Goal: Information Seeking & Learning: Learn about a topic

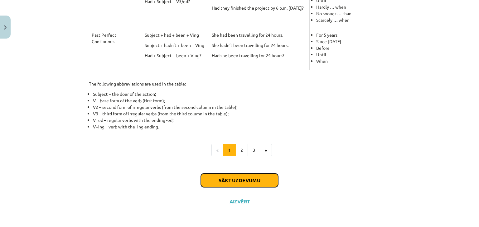
click at [237, 181] on button "Sākt uzdevumu" at bounding box center [239, 181] width 77 height 14
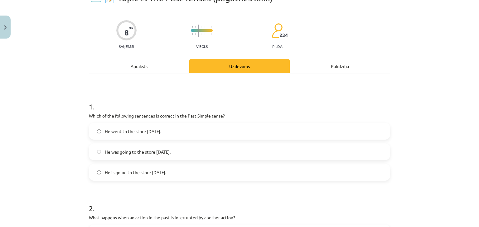
scroll to position [16, 0]
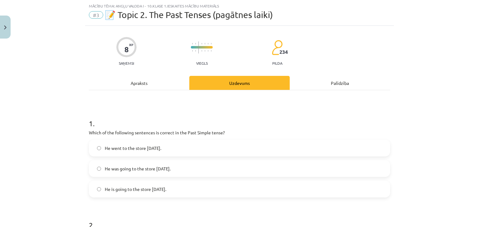
drag, startPoint x: 85, startPoint y: 130, endPoint x: 230, endPoint y: 183, distance: 154.8
copy div "Which of the following sentences is correct in the Past Simple tense? He went t…"
click at [367, 146] on label "He went to the store [DATE]." at bounding box center [239, 149] width 300 height 16
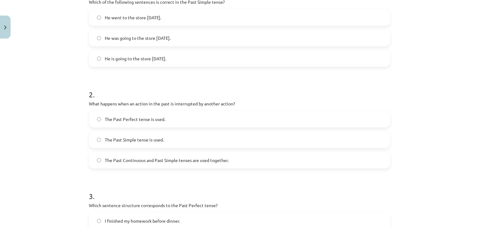
scroll to position [163, 0]
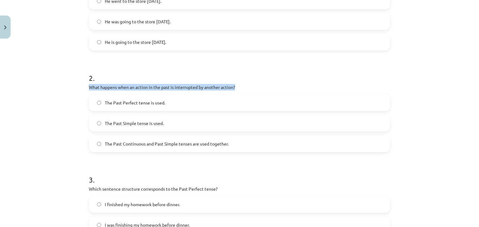
drag, startPoint x: 75, startPoint y: 92, endPoint x: 76, endPoint y: 86, distance: 6.3
click at [76, 86] on div "Mācību tēma: Angļu valoda i - 10.[PERSON_NAME] 1.ieskaites mācību materiāls #3 …" at bounding box center [239, 113] width 479 height 227
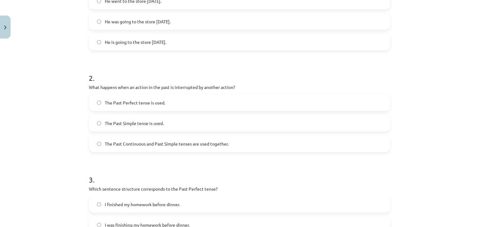
click at [32, 121] on div "Mācību tēma: Angļu valoda i - 10.[PERSON_NAME] 1.ieskaites mācību materiāls #3 …" at bounding box center [239, 113] width 479 height 227
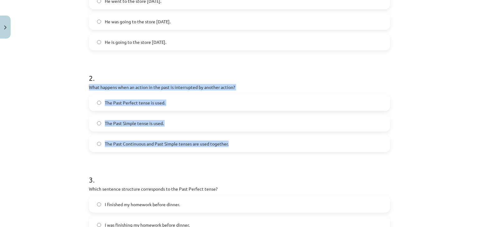
drag, startPoint x: 83, startPoint y: 87, endPoint x: 236, endPoint y: 139, distance: 160.6
click at [236, 139] on div "8 XP Saņemsi Viegls 234 pilda Apraksts Uzdevums Palīdzība 1 . Which of the foll…" at bounding box center [239, 145] width 308 height 534
copy div "What happens when an action in the past is interrupted by another action? The P…"
click at [447, 146] on div "Mācību tēma: Angļu valoda i - 10.[PERSON_NAME] 1.ieskaites mācību materiāls #3 …" at bounding box center [239, 113] width 479 height 227
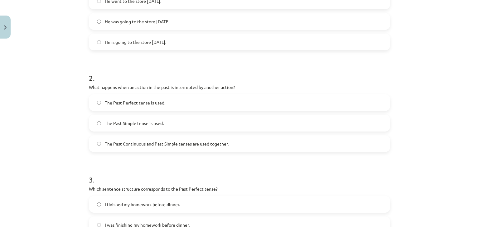
click at [330, 140] on label "The Past Continuous and Past Simple tenses are used together." at bounding box center [239, 144] width 300 height 16
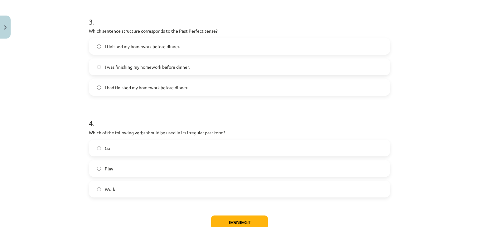
scroll to position [319, 0]
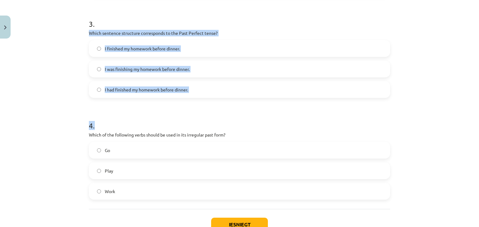
drag, startPoint x: 79, startPoint y: 28, endPoint x: 249, endPoint y: 106, distance: 187.2
click at [249, 106] on div "Mācību tēma: Angļu valoda i - 10.[PERSON_NAME] 1.ieskaites mācību materiāls #3 …" at bounding box center [239, 113] width 479 height 227
copy form "Which sentence structure corresponds to the Past Perfect tense? I finished my h…"
click at [196, 98] on form "1 . Which of the following sentences is correct in the Past Simple tense? He we…" at bounding box center [239, 2] width 301 height 395
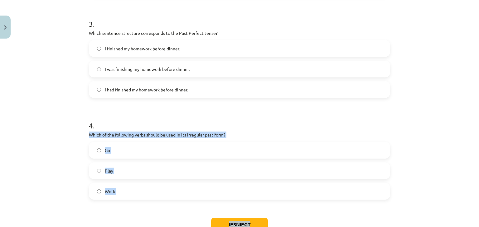
drag, startPoint x: 81, startPoint y: 130, endPoint x: 252, endPoint y: 213, distance: 189.8
click at [252, 213] on div "Mācību tēma: Angļu valoda i - 10.[PERSON_NAME] 1.ieskaites mācību materiāls #3 …" at bounding box center [239, 113] width 479 height 227
copy div "Which of the following verbs should be used in its irregular past form? Go Play…"
click at [94, 147] on label "Go" at bounding box center [239, 151] width 300 height 16
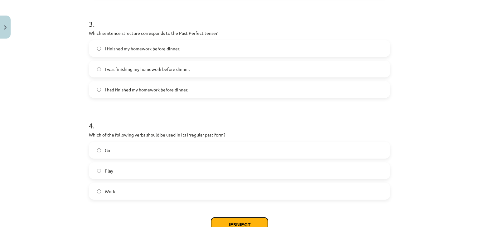
click at [234, 220] on button "Iesniegt" at bounding box center [239, 225] width 57 height 14
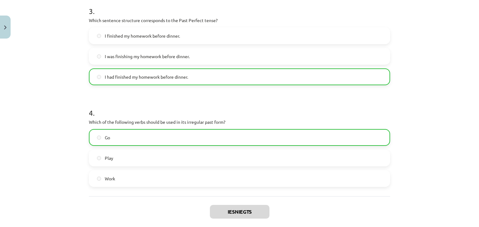
scroll to position [384, 0]
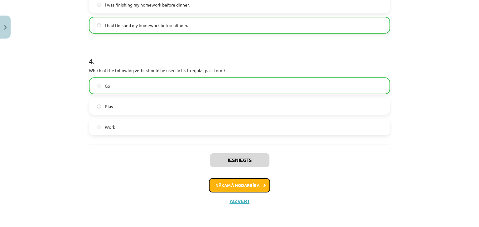
click at [252, 182] on button "Nākamā nodarbība" at bounding box center [239, 186] width 61 height 14
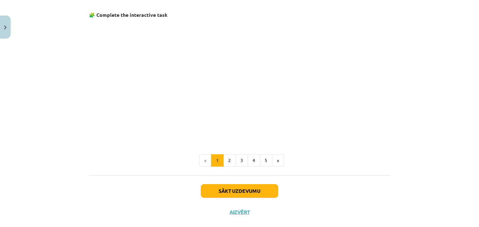
scroll to position [402, 0]
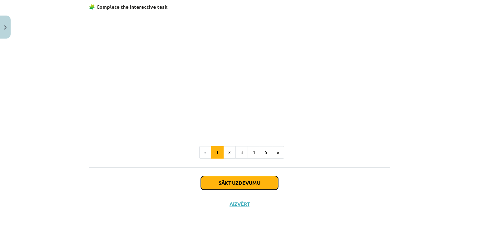
click at [239, 187] on button "Sākt uzdevumu" at bounding box center [239, 183] width 77 height 14
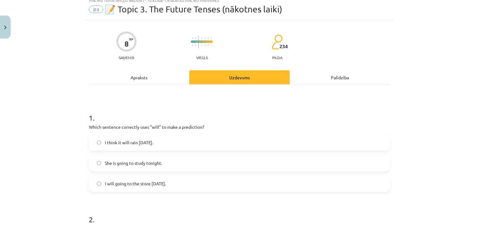
scroll to position [16, 0]
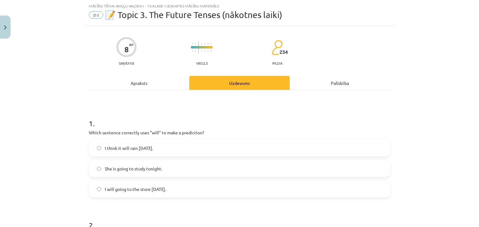
click at [205, 152] on label "I think it will rain [DATE]." at bounding box center [239, 149] width 300 height 16
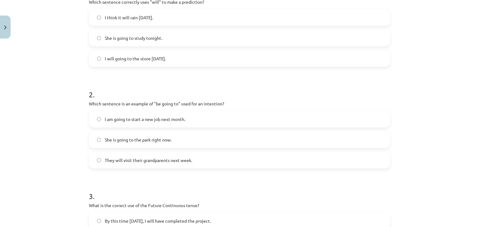
scroll to position [156, 0]
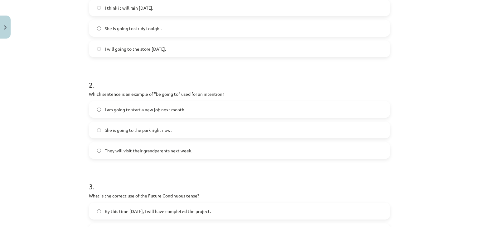
click at [178, 107] on span "I am going to start a new job next month." at bounding box center [145, 110] width 80 height 7
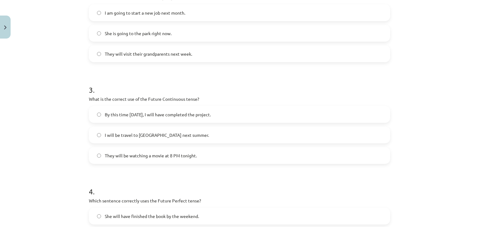
scroll to position [258, 0]
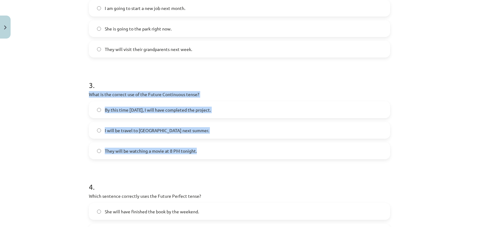
drag, startPoint x: 80, startPoint y: 98, endPoint x: 218, endPoint y: 150, distance: 147.9
click at [218, 150] on div "Mācību tēma: Angļu valoda i - 10.[PERSON_NAME] 1.ieskaites mācību materiāls #4 …" at bounding box center [239, 113] width 479 height 227
copy div "What is the correct use of the Future Continuous tense? By this time [DATE], I …"
click at [426, 152] on div "Mācību tēma: Angļu valoda i - 10.[PERSON_NAME] 1.ieskaites mācību materiāls #4 …" at bounding box center [239, 113] width 479 height 227
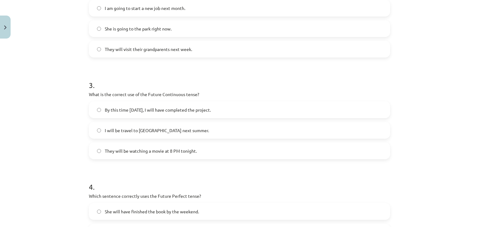
click at [93, 152] on label "They will be watching a movie at 8 PM tonight." at bounding box center [239, 151] width 300 height 16
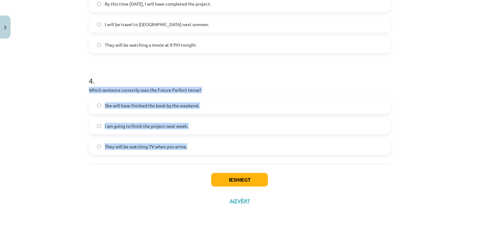
drag, startPoint x: 97, startPoint y: 96, endPoint x: 188, endPoint y: 145, distance: 103.7
click at [188, 145] on div "Mācību tēma: Angļu valoda i - 10.[PERSON_NAME] 1.ieskaites mācību materiāls #4 …" at bounding box center [239, 113] width 479 height 227
copy div "Which sentence correctly uses the Future Perfect tense? She will have finished …"
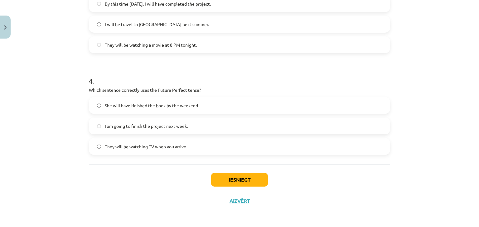
click at [127, 177] on div "Iesniegt Aizvērt" at bounding box center [239, 186] width 301 height 44
click at [256, 180] on button "Iesniegt" at bounding box center [239, 180] width 57 height 14
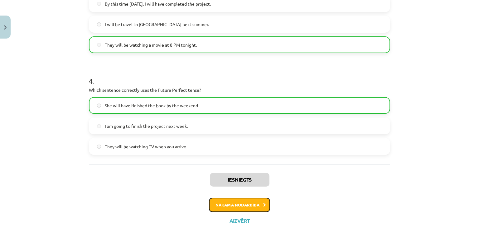
click at [245, 208] on button "Nākamā nodarbība" at bounding box center [239, 205] width 61 height 14
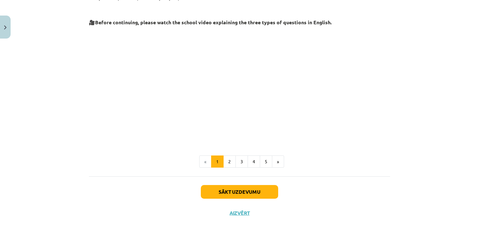
scroll to position [155, 0]
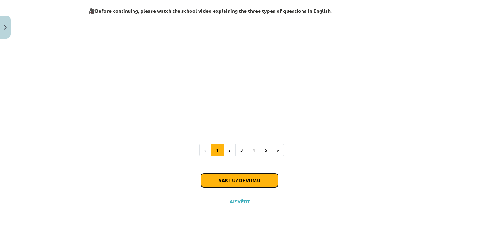
click at [246, 179] on button "Sākt uzdevumu" at bounding box center [239, 181] width 77 height 14
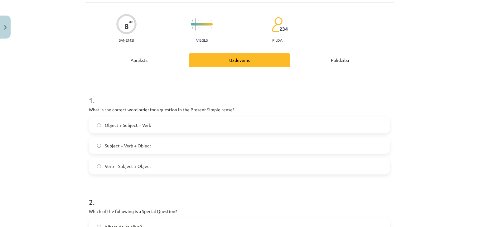
scroll to position [40, 0]
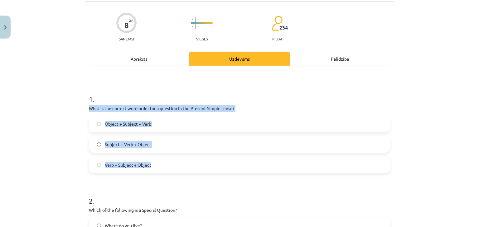
drag, startPoint x: 84, startPoint y: 109, endPoint x: 214, endPoint y: 169, distance: 143.2
copy div "What is the correct word order for a question in the Present Simple tense? Obje…"
click at [466, 145] on div "Mācību tēma: Angļu valoda i - 10.[PERSON_NAME] 1.ieskaites mācību materiāls #5 …" at bounding box center [239, 113] width 479 height 227
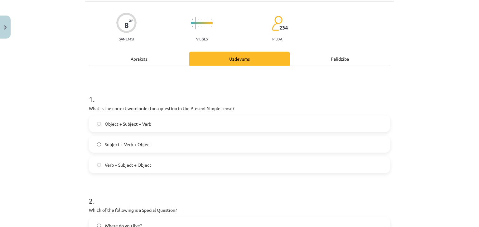
click at [148, 166] on label "Verb + Subject + Object" at bounding box center [239, 165] width 300 height 16
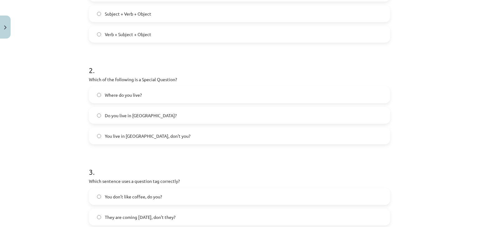
scroll to position [188, 0]
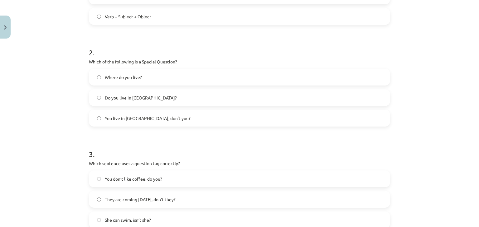
click at [161, 114] on label "You live in [GEOGRAPHIC_DATA], don’t you?" at bounding box center [239, 119] width 300 height 16
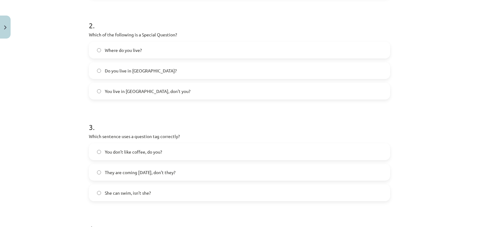
scroll to position [217, 0]
click at [180, 156] on label "You don’t like coffee, do you?" at bounding box center [239, 151] width 300 height 16
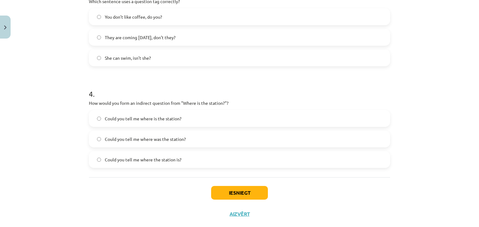
scroll to position [364, 0]
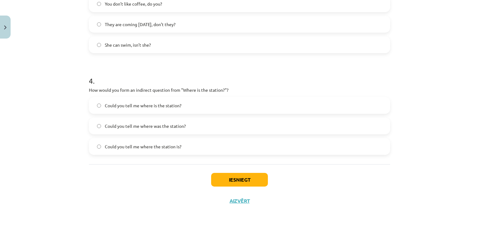
click at [169, 147] on span "Could you tell me where the station is?" at bounding box center [143, 147] width 77 height 7
click at [239, 182] on button "Iesniegt" at bounding box center [239, 180] width 57 height 14
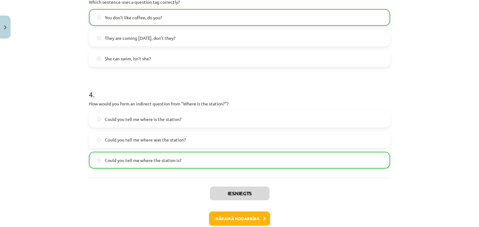
scroll to position [379, 0]
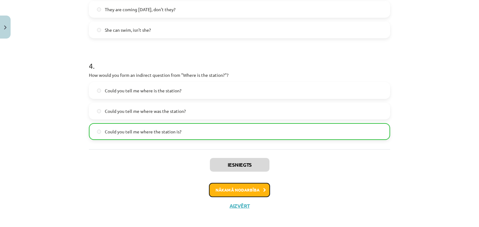
click at [254, 187] on button "Nākamā nodarbība" at bounding box center [239, 190] width 61 height 14
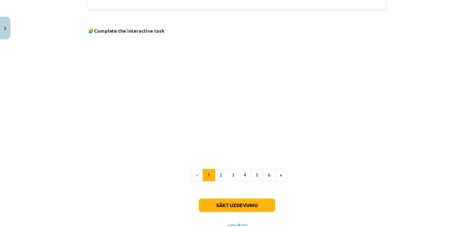
scroll to position [424, 0]
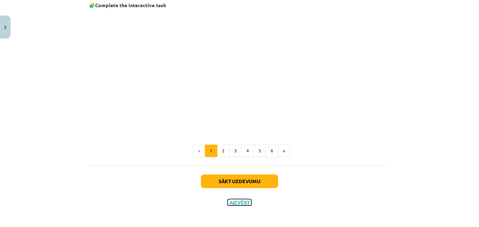
click at [236, 200] on button "Aizvērt" at bounding box center [239, 203] width 24 height 6
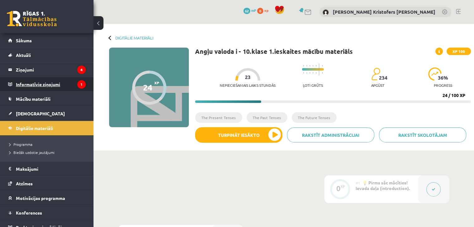
click at [55, 86] on legend "Informatīvie ziņojumi 1" at bounding box center [51, 84] width 70 height 14
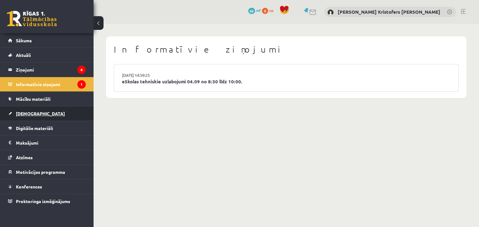
click at [55, 115] on link "[DEMOGRAPHIC_DATA]" at bounding box center [47, 114] width 78 height 14
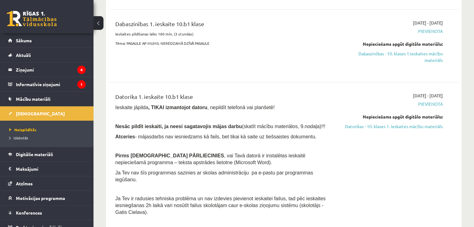
scroll to position [142, 0]
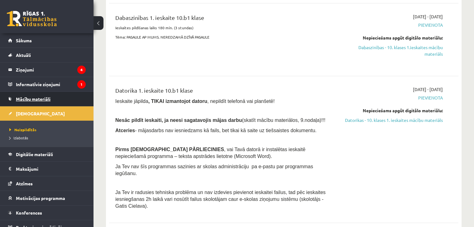
click at [77, 101] on link "Mācību materiāli" at bounding box center [47, 99] width 78 height 14
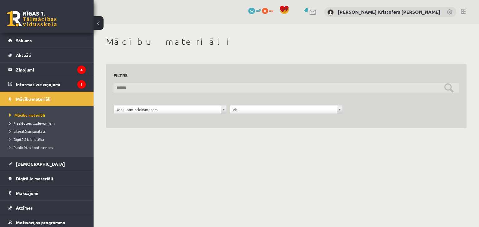
click at [181, 88] on input "text" at bounding box center [285, 88] width 345 height 10
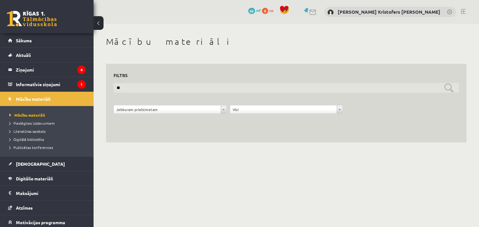
type input "*"
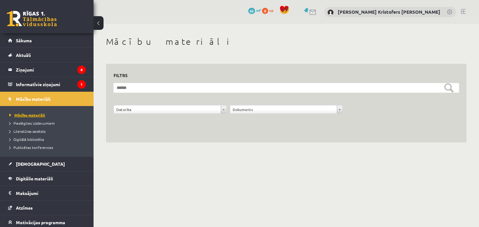
click at [34, 116] on span "Mācību materiāli" at bounding box center [27, 115] width 36 height 5
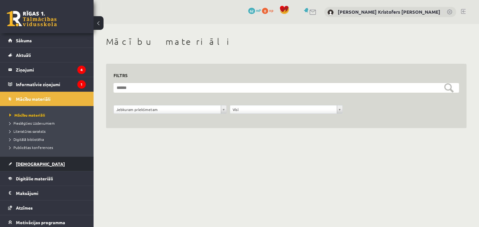
click at [16, 165] on span "[DEMOGRAPHIC_DATA]" at bounding box center [40, 164] width 49 height 6
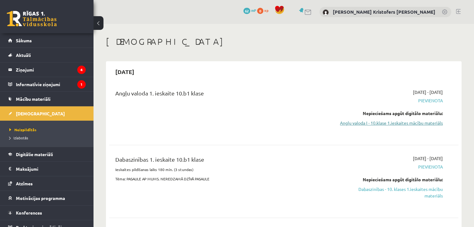
click at [414, 125] on link "Angļu valoda I - 10.klase 1.ieskaites mācību materiāls" at bounding box center [391, 123] width 103 height 7
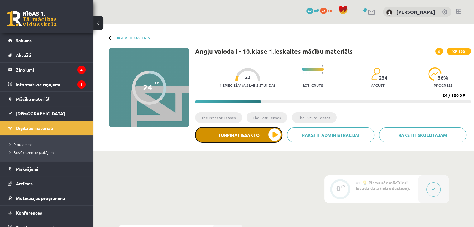
click at [260, 141] on button "Turpināt iesākto" at bounding box center [238, 135] width 87 height 16
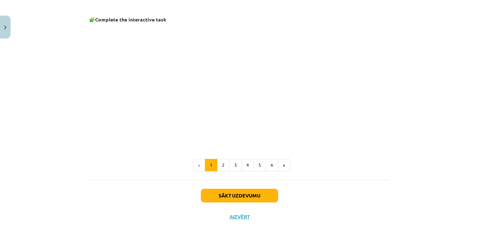
scroll to position [424, 0]
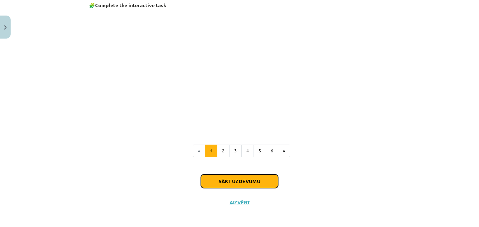
click at [261, 182] on button "Sākt uzdevumu" at bounding box center [239, 182] width 77 height 14
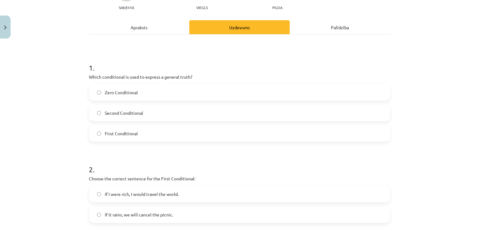
scroll to position [16, 0]
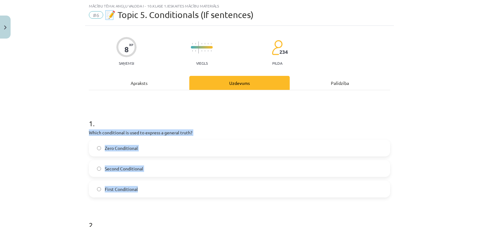
drag, startPoint x: 81, startPoint y: 131, endPoint x: 187, endPoint y: 186, distance: 119.7
click at [187, 186] on div "Mācību tēma: Angļu valoda i - 10.klase 1.ieskaites mācību materiāls #6 📝 Topic …" at bounding box center [239, 113] width 479 height 227
copy div "Which conditional is used to express a general truth? Zero Conditional Second C…"
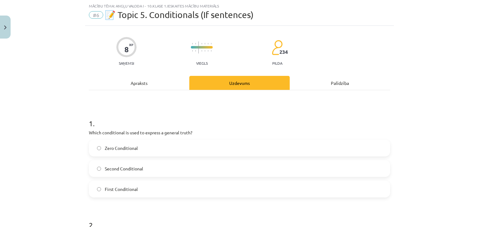
click at [370, 122] on h1 "1 ." at bounding box center [239, 117] width 301 height 19
click at [313, 142] on label "Zero Conditional" at bounding box center [239, 149] width 300 height 16
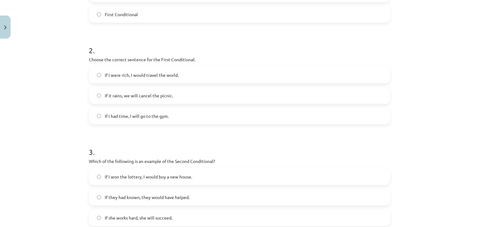
scroll to position [192, 0]
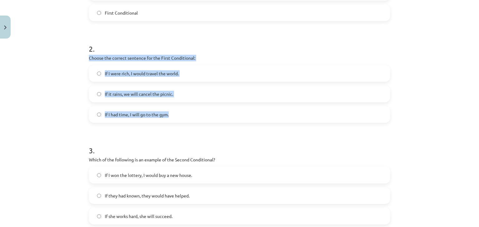
drag, startPoint x: 78, startPoint y: 58, endPoint x: 182, endPoint y: 112, distance: 117.7
click at [182, 112] on div "Mācību tēma: Angļu valoda i - 10.klase 1.ieskaites mācību materiāls #6 📝 Topic …" at bounding box center [239, 113] width 479 height 227
copy div "Choose the correct sentence for the First Conditional: If I were rich, I would …"
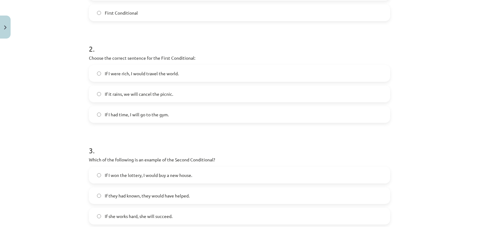
click at [253, 127] on form "1 . Which conditional is used to express a general truth? Zero Conditional Seco…" at bounding box center [239, 129] width 301 height 395
click at [248, 85] on div "If I were rich, I would travel the world. If it rains, we will cancel the picni…" at bounding box center [239, 94] width 301 height 58
click at [238, 91] on label "If it rains, we will cancel the picnic." at bounding box center [239, 94] width 300 height 16
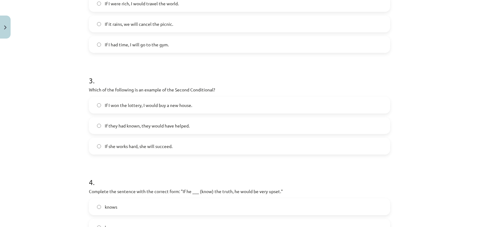
scroll to position [263, 0]
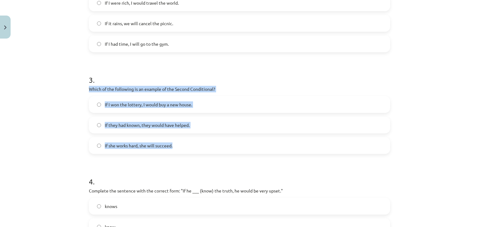
drag, startPoint x: 82, startPoint y: 86, endPoint x: 189, endPoint y: 149, distance: 124.2
click at [189, 149] on div "Mācību tēma: Angļu valoda i - 10.klase 1.ieskaites mācību materiāls #6 📝 Topic …" at bounding box center [239, 113] width 479 height 227
copy div "Which of the following is an example of the Second Conditional? If I won the lo…"
click at [62, 149] on div "Mācību tēma: Angļu valoda i - 10.klase 1.ieskaites mācību materiāls #6 📝 Topic …" at bounding box center [239, 113] width 479 height 227
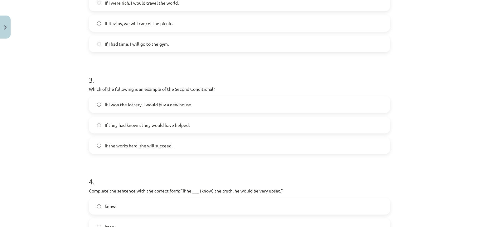
click at [179, 102] on span "If I won the lottery, I would buy a new house." at bounding box center [148, 105] width 87 height 7
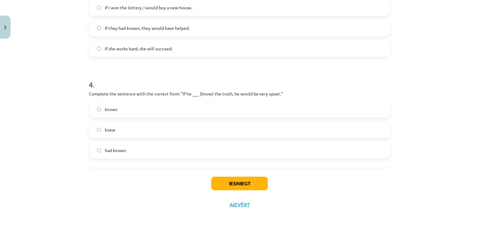
scroll to position [364, 0]
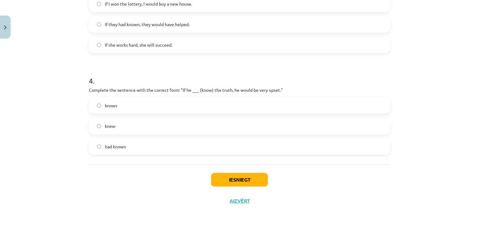
click at [195, 125] on label "knew" at bounding box center [239, 126] width 300 height 16
click at [229, 179] on button "Iesniegt" at bounding box center [239, 180] width 57 height 14
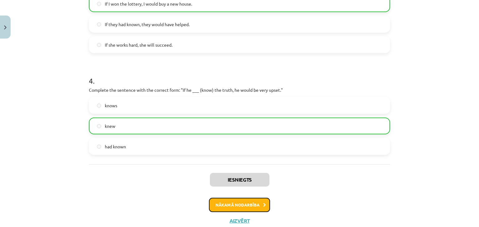
click at [243, 208] on button "Nākamā nodarbība" at bounding box center [239, 205] width 61 height 14
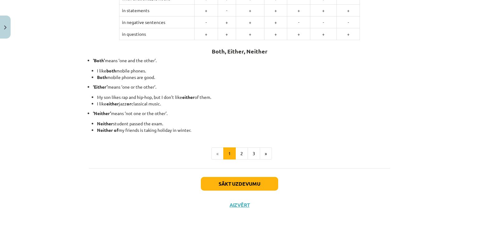
scroll to position [154, 0]
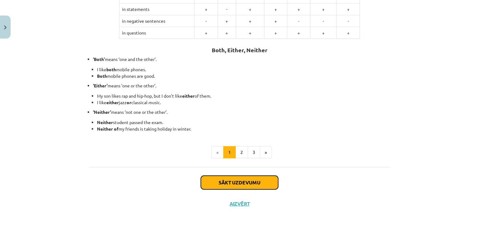
click at [247, 186] on button "Sākt uzdevumu" at bounding box center [239, 183] width 77 height 14
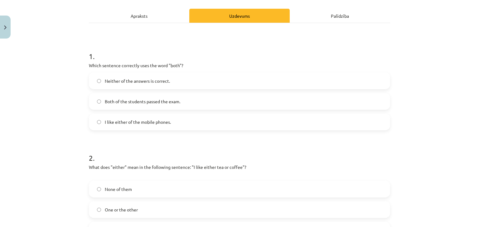
scroll to position [16, 0]
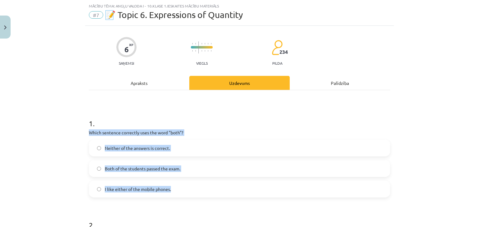
drag, startPoint x: 77, startPoint y: 136, endPoint x: 176, endPoint y: 196, distance: 115.7
click at [176, 196] on div "Mācību tēma: Angļu valoda i - 10.klase 1.ieskaites mācību materiāls #7 📝 Topic …" at bounding box center [239, 113] width 479 height 227
copy div "Which sentence correctly uses the word "both"? Neither of the answers is correc…"
click at [365, 134] on p "Which sentence correctly uses the word "both"?" at bounding box center [239, 133] width 301 height 7
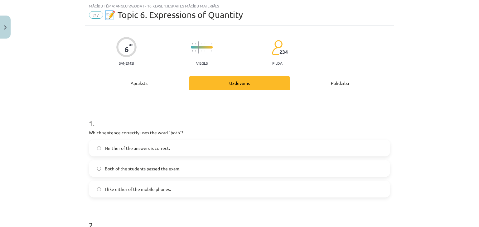
click at [270, 168] on label "Both of the students passed the exam." at bounding box center [239, 169] width 300 height 16
drag, startPoint x: 473, startPoint y: 68, endPoint x: 478, endPoint y: 89, distance: 21.2
click at [474, 89] on div "Mācību tēma: Angļu valoda i - 10.klase 1.ieskaites mācību materiāls #7 📝 Topic …" at bounding box center [239, 113] width 479 height 227
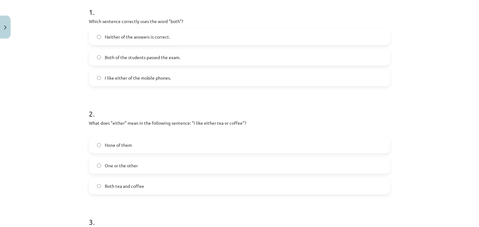
scroll to position [129, 0]
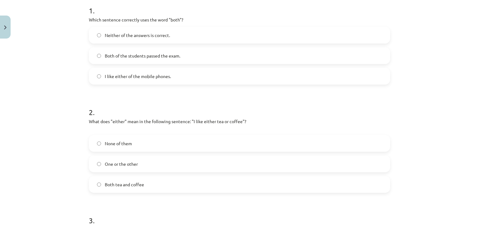
click at [202, 168] on label "One or the other" at bounding box center [239, 164] width 300 height 16
drag, startPoint x: 81, startPoint y: 123, endPoint x: 164, endPoint y: 103, distance: 85.2
click at [164, 103] on div "Mācību tēma: Angļu valoda i - 10.klase 1.ieskaites mācību materiāls #7 📝 Topic …" at bounding box center [239, 113] width 479 height 227
click at [182, 178] on label "Both tea and coffee" at bounding box center [239, 185] width 300 height 16
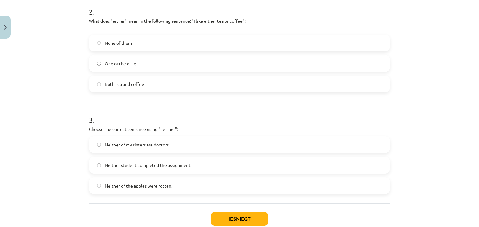
scroll to position [229, 0]
click at [175, 168] on span "Neither student completed the assignment." at bounding box center [148, 166] width 87 height 7
click at [175, 188] on label "Neither of the apples were rotten." at bounding box center [239, 187] width 300 height 16
click at [250, 215] on button "Iesniegt" at bounding box center [239, 220] width 57 height 14
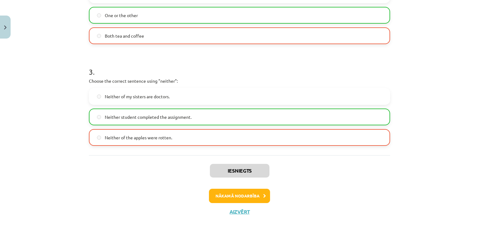
scroll to position [288, 0]
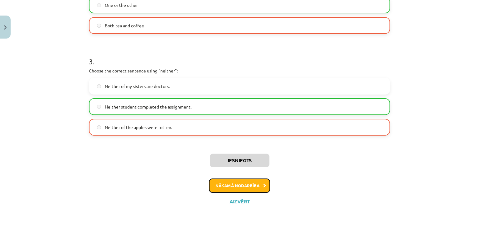
click at [241, 182] on button "Nākamā nodarbība" at bounding box center [239, 186] width 61 height 14
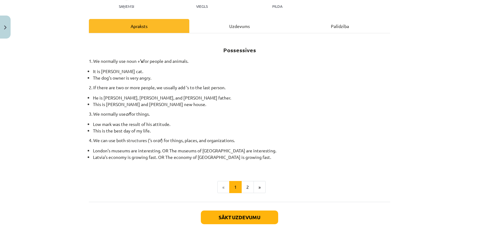
scroll to position [70, 0]
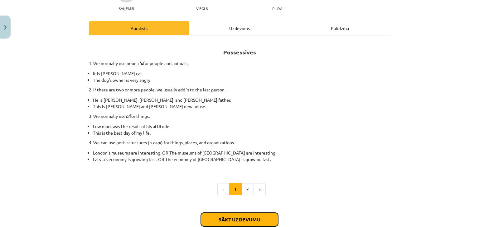
click at [249, 215] on button "Sākt uzdevumu" at bounding box center [239, 220] width 77 height 14
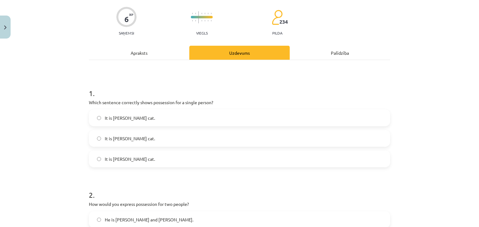
scroll to position [16, 0]
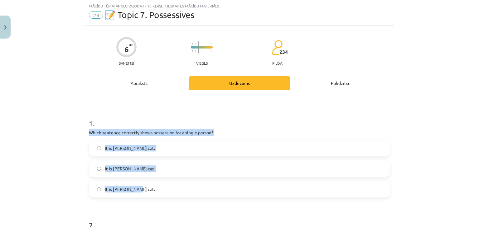
drag, startPoint x: 68, startPoint y: 129, endPoint x: 228, endPoint y: 189, distance: 171.0
click at [228, 189] on div "Mācību tēma: Angļu valoda i - 10.klase 1.ieskaites mācību materiāls #8 📝 Topic …" at bounding box center [239, 113] width 479 height 227
copy div "Which sentence correctly shows possession for a single person? It is Janes cat.…"
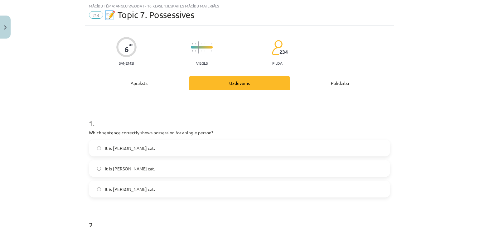
click at [42, 106] on div "Mācību tēma: Angļu valoda i - 10.klase 1.ieskaites mācību materiāls #8 📝 Topic …" at bounding box center [239, 113] width 479 height 227
click at [120, 187] on span "It is Jane’s cat." at bounding box center [130, 189] width 50 height 7
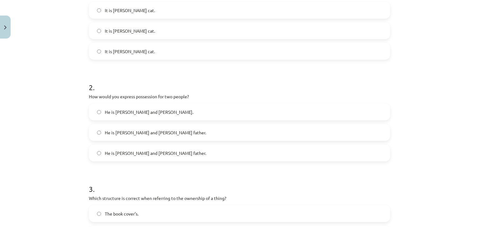
scroll to position [161, 0]
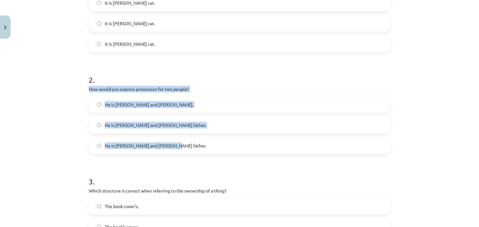
drag, startPoint x: 80, startPoint y: 87, endPoint x: 223, endPoint y: 141, distance: 153.6
click at [223, 141] on div "Mācību tēma: Angļu valoda i - 10.klase 1.ieskaites mācību materiāls #8 📝 Topic …" at bounding box center [239, 113] width 479 height 227
copy div "How would you express possession for two people? He is Alice and James father. …"
click at [149, 118] on label "He is Alice and James’s father." at bounding box center [239, 125] width 300 height 16
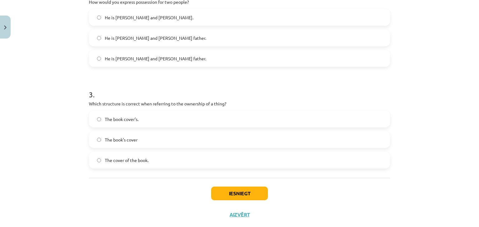
scroll to position [262, 0]
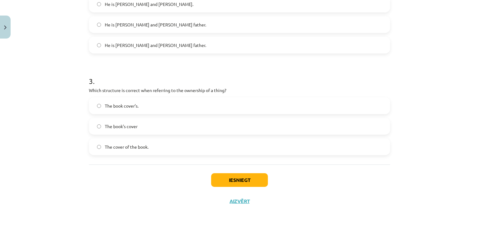
click at [149, 132] on label "The book’s cover" at bounding box center [239, 127] width 300 height 16
click at [207, 150] on label "The cover of the book." at bounding box center [239, 147] width 300 height 16
click at [236, 182] on button "Iesniegt" at bounding box center [239, 181] width 57 height 14
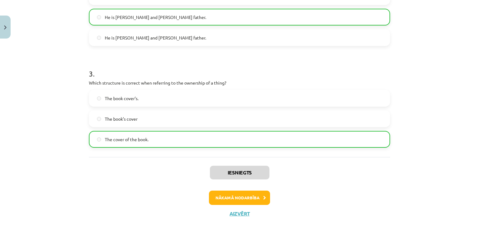
scroll to position [282, 0]
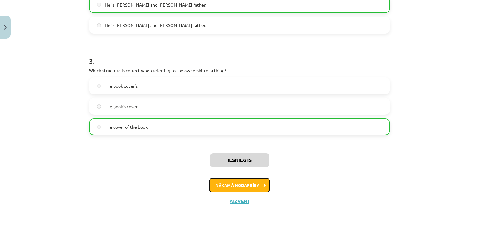
click at [259, 187] on button "Nākamā nodarbība" at bounding box center [239, 186] width 61 height 14
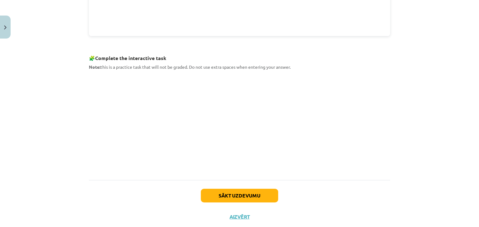
scroll to position [272, 0]
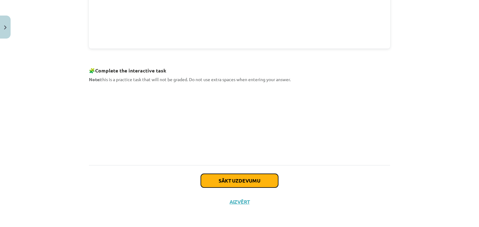
click at [252, 183] on button "Sākt uzdevumu" at bounding box center [239, 181] width 77 height 14
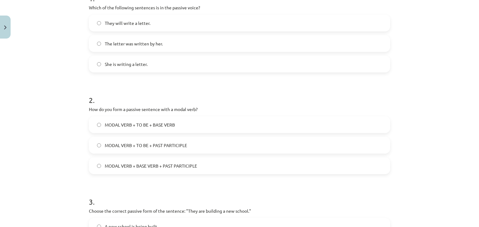
scroll to position [262, 0]
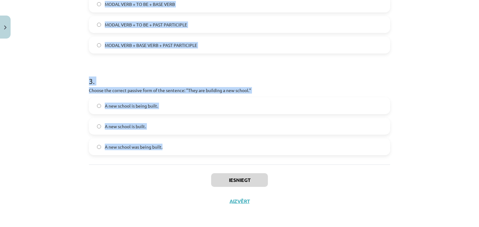
drag, startPoint x: 78, startPoint y: 120, endPoint x: 286, endPoint y: 140, distance: 208.8
click at [286, 140] on div "Mācību tēma: Angļu valoda i - 10.klase 1.ieskaites mācību materiāls #9 📝 Topic …" at bounding box center [239, 113] width 479 height 227
copy form "1 . Which of the following sentences is in the passive voice? They will write a…"
click at [454, 109] on div "Mācību tēma: Angļu valoda i - 10.klase 1.ieskaites mācību materiāls #9 📝 Topic …" at bounding box center [239, 113] width 479 height 227
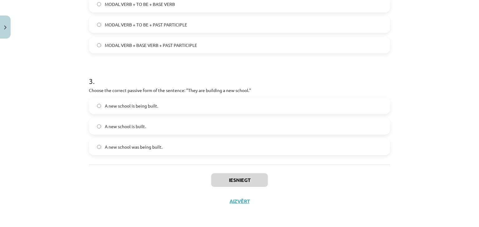
scroll to position [0, 0]
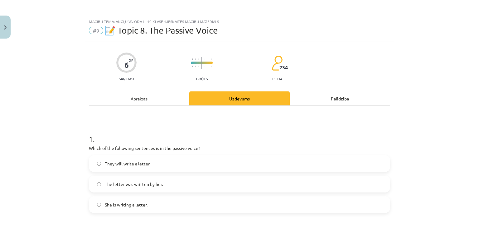
click at [189, 185] on label "The letter was written by her." at bounding box center [239, 185] width 300 height 16
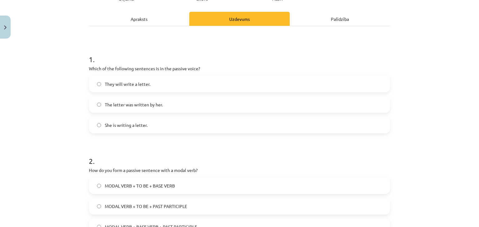
scroll to position [139, 0]
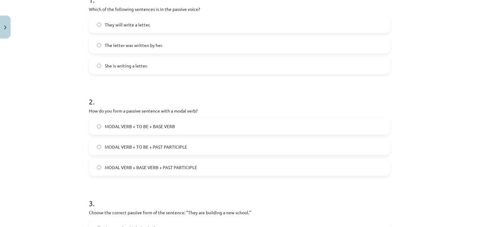
click at [198, 152] on label "MODAL VERB + TO BE + PAST PARTICIPLE" at bounding box center [239, 147] width 300 height 16
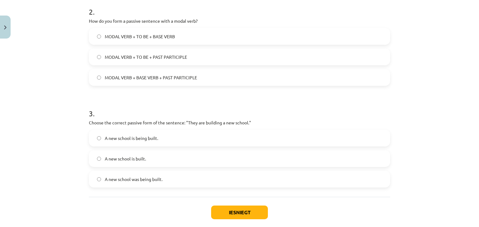
scroll to position [226, 0]
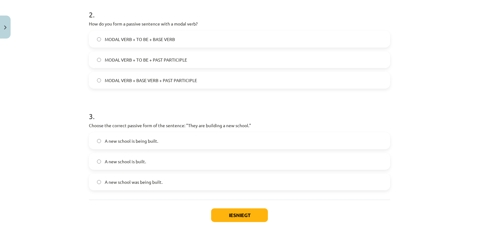
click at [161, 141] on label "A new school is being built." at bounding box center [239, 141] width 300 height 16
click at [245, 213] on button "Iesniegt" at bounding box center [239, 216] width 57 height 14
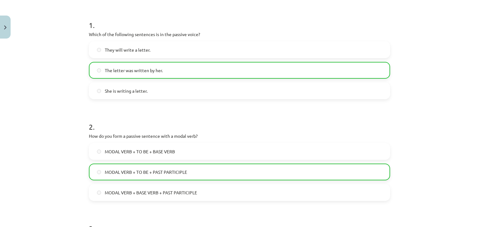
scroll to position [282, 0]
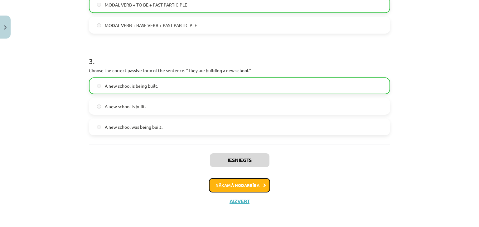
click at [237, 187] on button "Nākamā nodarbība" at bounding box center [239, 186] width 61 height 14
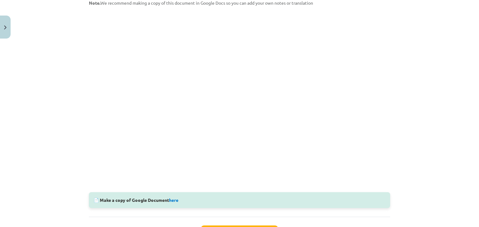
scroll to position [159, 0]
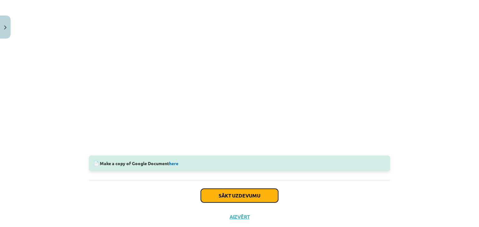
click at [242, 193] on button "Sākt uzdevumu" at bounding box center [239, 196] width 77 height 14
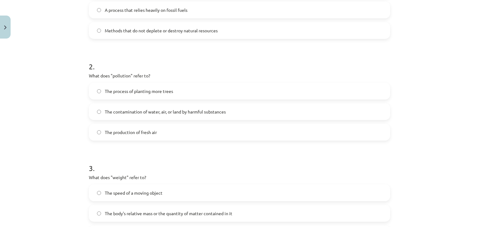
scroll to position [262, 0]
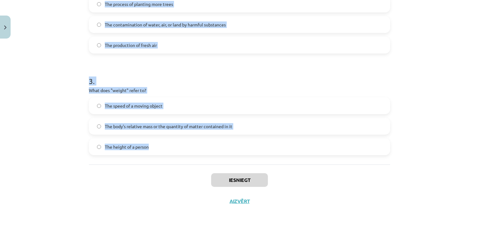
drag, startPoint x: 78, startPoint y: 112, endPoint x: 185, endPoint y: 151, distance: 114.7
click at [185, 151] on div "Mācību tēma: Angļu valoda i - 10.klase 1.ieskaites mācību materiāls #10 🔤 Topic…" at bounding box center [239, 113] width 479 height 227
copy form "1 . What does "sustainable" mean? Something that uses up natural resources quic…"
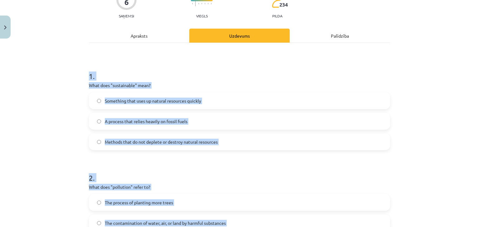
click at [447, 124] on div "Mācību tēma: Angļu valoda i - 10.klase 1.ieskaites mācību materiāls #10 🔤 Topic…" at bounding box center [239, 113] width 479 height 227
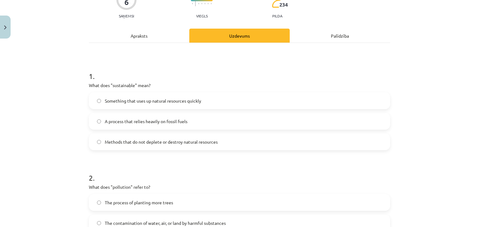
click at [211, 138] on label "Methods that do not deplete or destroy natural resources" at bounding box center [239, 142] width 300 height 16
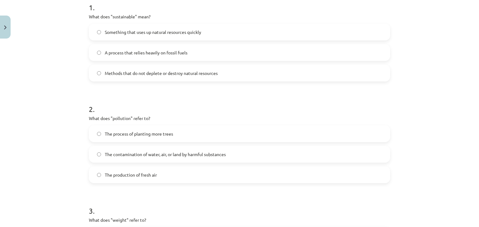
scroll to position [133, 0]
click at [239, 150] on label "The contamination of water, air, or land by harmful substances" at bounding box center [239, 154] width 300 height 16
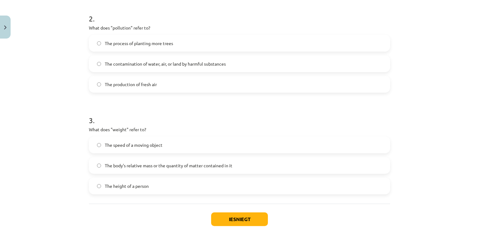
scroll to position [223, 0]
click at [216, 165] on span "The body's relative mass or the quantity of matter contained in it" at bounding box center [168, 165] width 127 height 7
click at [221, 215] on button "Iesniegt" at bounding box center [239, 219] width 57 height 14
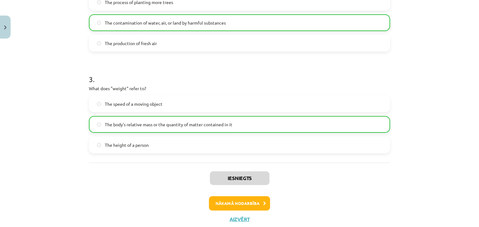
scroll to position [282, 0]
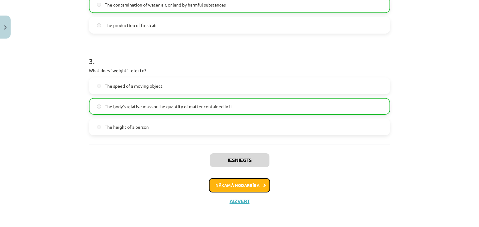
click at [249, 188] on button "Nākamā nodarbība" at bounding box center [239, 186] width 61 height 14
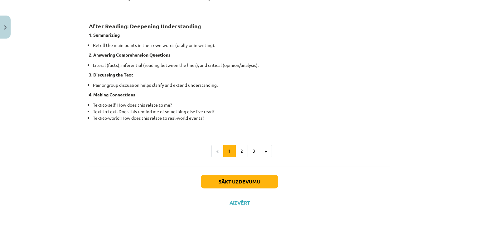
scroll to position [487, 0]
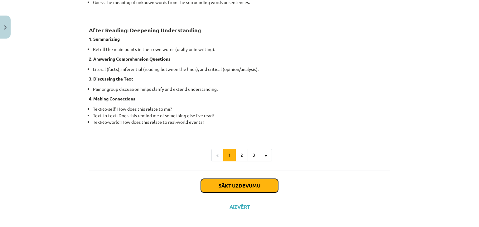
click at [252, 183] on button "Sākt uzdevumu" at bounding box center [239, 186] width 77 height 14
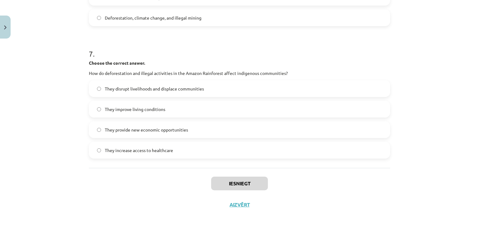
scroll to position [721, 0]
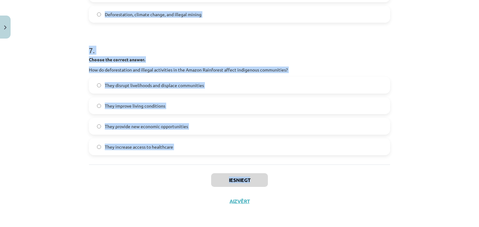
drag, startPoint x: 79, startPoint y: 129, endPoint x: 288, endPoint y: 166, distance: 211.6
click at [288, 166] on div "Mācību tēma: Angļu valoda i - 10.klase 1.ieskaites mācību materiāls #11 📖 🎧 Top…" at bounding box center [239, 113] width 479 height 227
copy div "Choose whether the sentence is True or False. The Amazon Rainforest is often ca…"
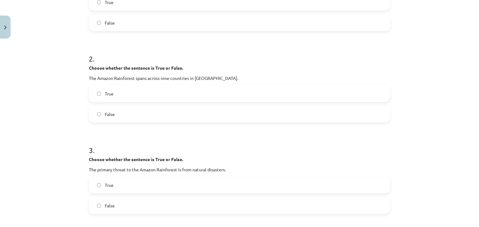
scroll to position [56, 0]
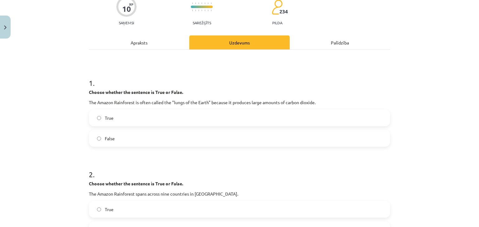
click at [226, 136] on label "False" at bounding box center [239, 139] width 300 height 16
click at [161, 210] on label "True" at bounding box center [239, 210] width 300 height 16
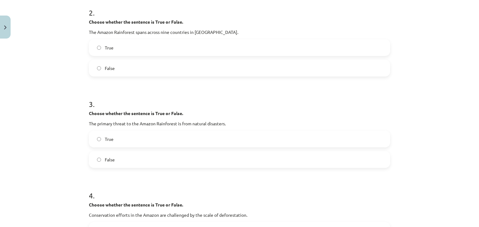
scroll to position [221, 0]
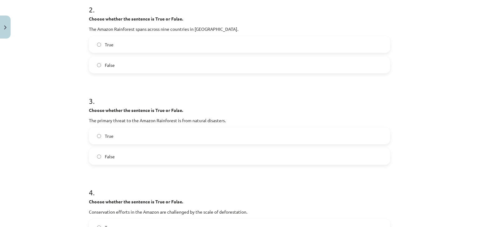
click at [227, 157] on label "False" at bounding box center [239, 157] width 300 height 16
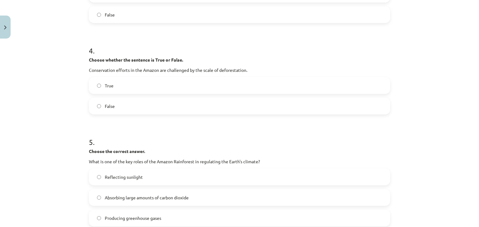
scroll to position [365, 0]
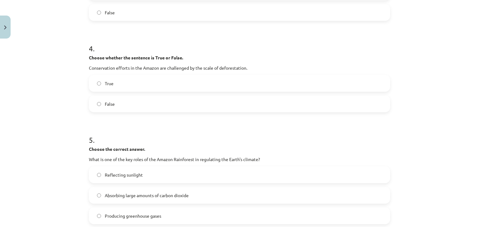
click at [160, 86] on label "True" at bounding box center [239, 84] width 300 height 16
click at [188, 201] on label "Absorbing large amounts of carbon dioxide" at bounding box center [239, 196] width 300 height 16
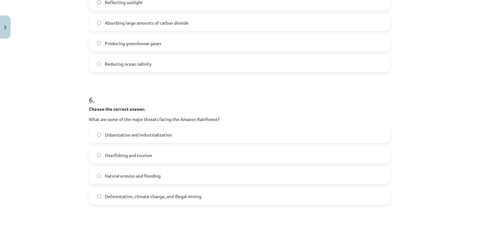
scroll to position [577, 0]
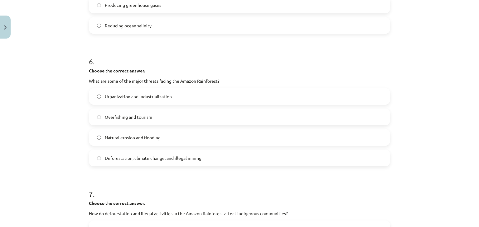
click at [178, 159] on span "Deforestation, climate change, and illegal mining" at bounding box center [153, 158] width 97 height 7
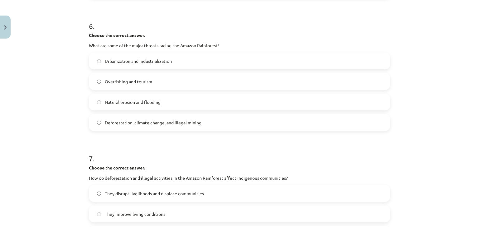
scroll to position [617, 0]
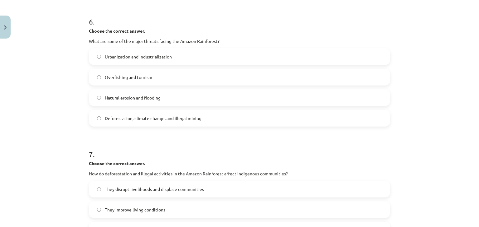
click at [288, 191] on label "They disrupt livelihoods and displace communities" at bounding box center [239, 190] width 300 height 16
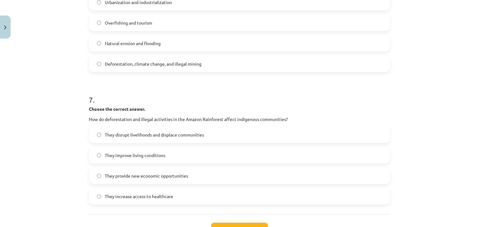
scroll to position [721, 0]
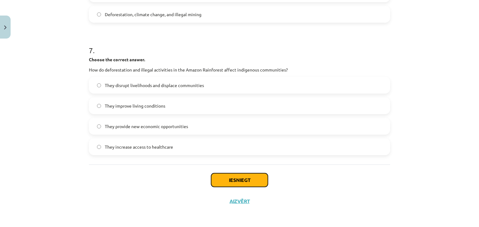
click at [222, 177] on button "Iesniegt" at bounding box center [239, 181] width 57 height 14
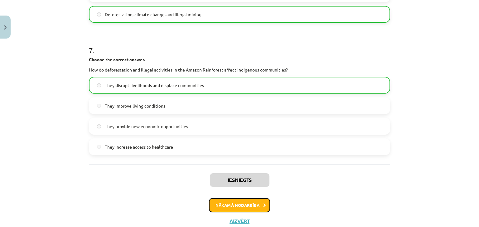
click at [243, 206] on button "Nākamā nodarbība" at bounding box center [239, 205] width 61 height 14
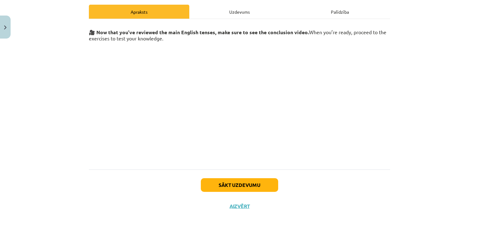
scroll to position [92, 0]
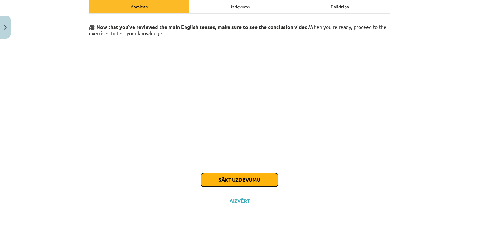
click at [240, 179] on button "Sākt uzdevumu" at bounding box center [239, 180] width 77 height 14
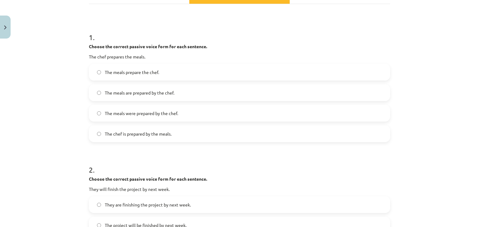
scroll to position [108, 0]
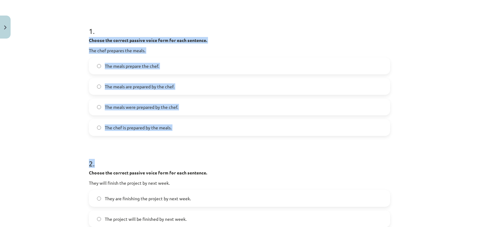
drag, startPoint x: 76, startPoint y: 41, endPoint x: 181, endPoint y: 141, distance: 144.8
click at [181, 141] on div "Mācību tēma: Angļu valoda i - 10.klase 1.ieskaites mācību materiāls #12 ✅ Final…" at bounding box center [239, 113] width 479 height 227
copy form "Choose the correct passive voice form for each sentence. The chef prepares the …"
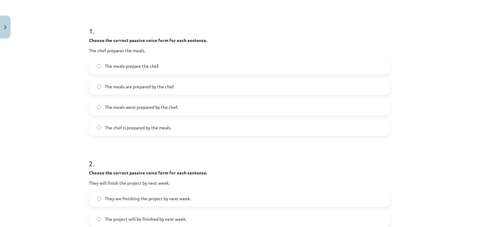
click at [310, 182] on p "They will finish the project by next week." at bounding box center [239, 183] width 301 height 7
click at [163, 88] on span "The meals are prepared by the chef." at bounding box center [139, 86] width 69 height 7
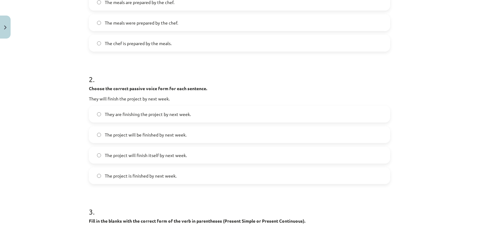
scroll to position [194, 0]
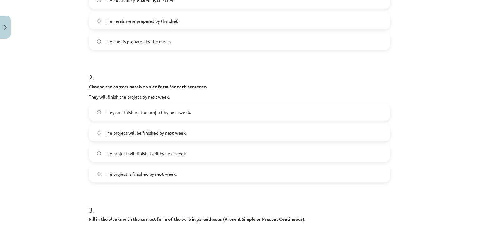
click at [176, 37] on label "The chef is prepared by the meals." at bounding box center [239, 42] width 300 height 16
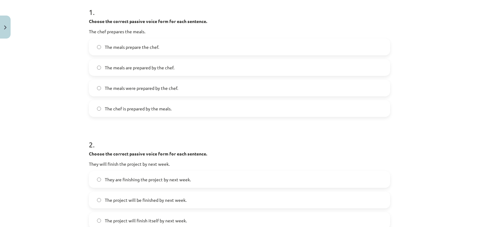
scroll to position [129, 0]
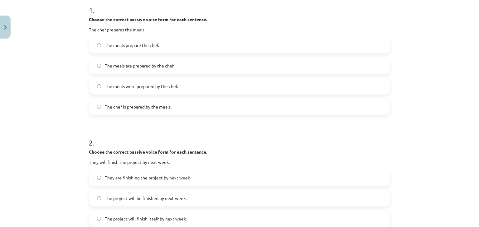
click at [112, 65] on span "The meals are prepared by the chef." at bounding box center [139, 66] width 69 height 7
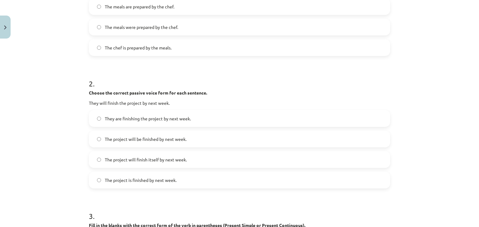
scroll to position [190, 0]
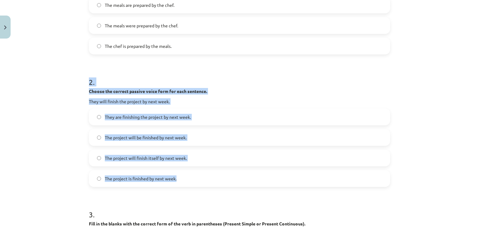
drag, startPoint x: 73, startPoint y: 85, endPoint x: 204, endPoint y: 176, distance: 159.9
click at [204, 176] on div "Mācību tēma: Angļu valoda i - 10.klase 1.ieskaites mācību materiāls #12 ✅ Final…" at bounding box center [239, 113] width 479 height 227
click at [277, 85] on h1 "2 ." at bounding box center [239, 76] width 301 height 19
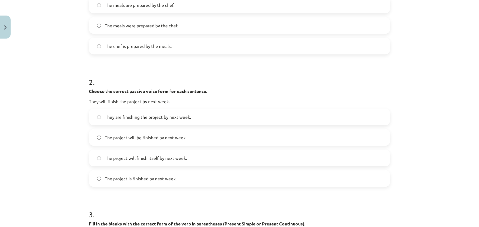
click at [157, 143] on label "The project will be finished by next week." at bounding box center [239, 138] width 300 height 16
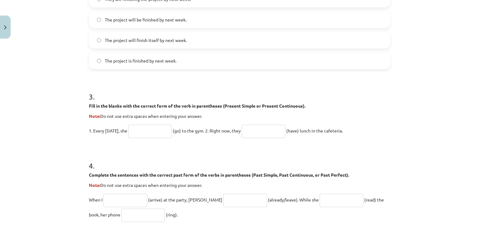
scroll to position [310, 0]
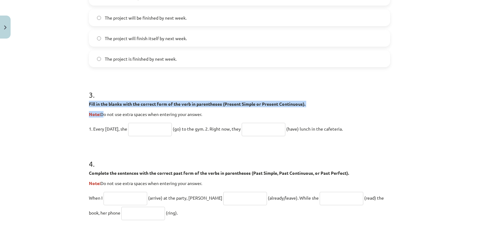
drag, startPoint x: 84, startPoint y: 104, endPoint x: 100, endPoint y: 109, distance: 16.6
click at [100, 109] on div "20 XP Saņemsi Grūts 233 pilda Apraksts Uzdevums Palīdzība 1 . Choose the correc…" at bounding box center [239, 86] width 308 height 708
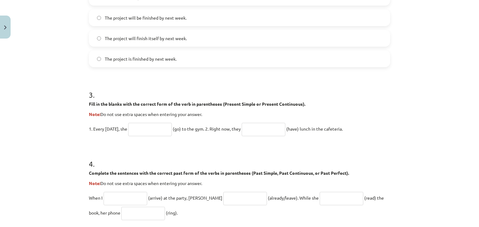
click at [258, 172] on strong "Complete the sentences with the correct past form of the verbs in parentheses (…" at bounding box center [219, 173] width 260 height 6
click at [144, 130] on input "text" at bounding box center [150, 129] width 44 height 13
type input "****"
click at [266, 130] on input "text" at bounding box center [263, 129] width 44 height 13
type input "**********"
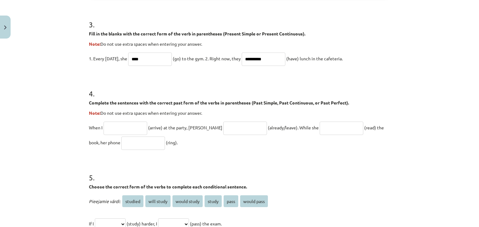
scroll to position [382, 0]
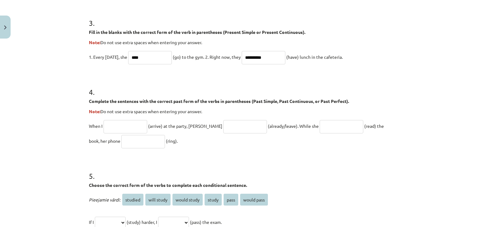
click at [128, 130] on input "text" at bounding box center [125, 126] width 44 height 13
click at [128, 126] on input "text" at bounding box center [125, 126] width 44 height 13
type input "*******"
click at [223, 122] on input "text" at bounding box center [245, 126] width 44 height 13
type input "**********"
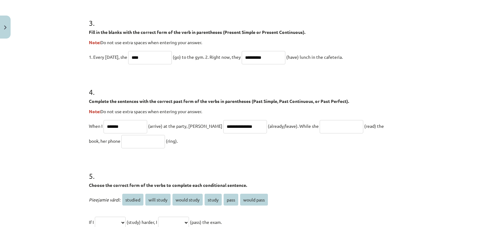
click at [319, 126] on input "text" at bounding box center [341, 126] width 44 height 13
type input "**********"
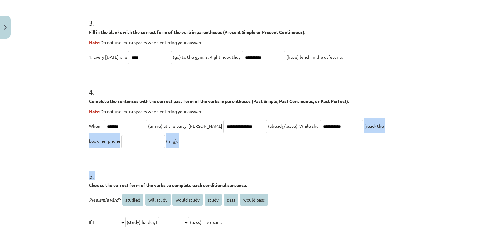
drag, startPoint x: 126, startPoint y: 149, endPoint x: 126, endPoint y: 143, distance: 5.6
click at [126, 143] on form "**********" at bounding box center [239, 26] width 301 height 569
click at [126, 143] on input "text" at bounding box center [143, 141] width 44 height 13
type input "****"
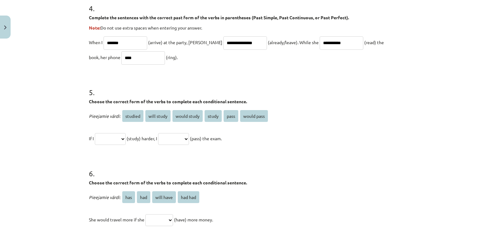
scroll to position [456, 0]
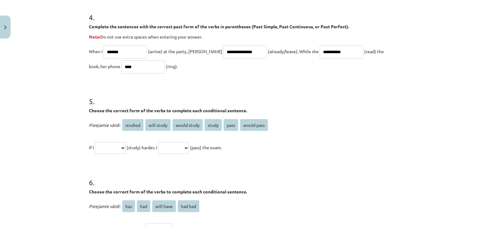
click at [132, 121] on span "studied" at bounding box center [132, 125] width 21 height 12
click at [132, 124] on span "studied" at bounding box center [132, 125] width 21 height 12
click at [118, 152] on select "**********" at bounding box center [110, 148] width 31 height 12
select select "*******"
click at [95, 142] on select "**********" at bounding box center [110, 148] width 31 height 12
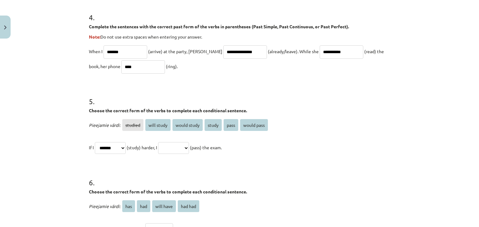
click at [183, 147] on select "**********" at bounding box center [173, 148] width 31 height 12
select select "**********"
click at [165, 142] on select "**********" at bounding box center [173, 148] width 31 height 12
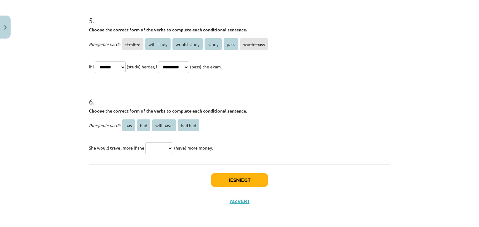
scroll to position [536, 0]
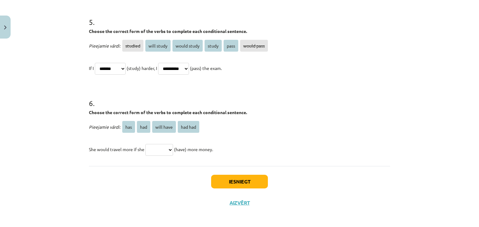
click at [164, 149] on select "*** *** ********* *******" at bounding box center [159, 150] width 28 height 12
click at [145, 144] on select "*** *** ********* *******" at bounding box center [159, 150] width 28 height 12
click at [166, 146] on select "*** *** ********* *******" at bounding box center [159, 150] width 28 height 12
select select "***"
click at [145, 144] on select "*** *** ********* *******" at bounding box center [159, 150] width 28 height 12
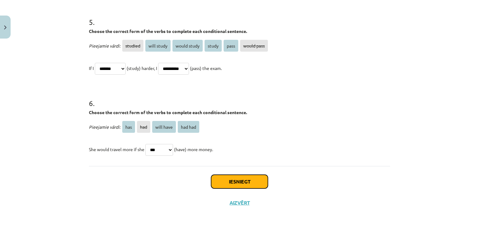
click at [253, 184] on button "Iesniegt" at bounding box center [239, 182] width 57 height 14
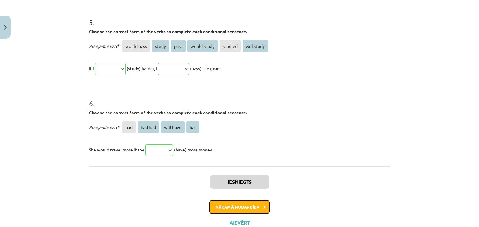
click at [245, 208] on button "Nākamā nodarbība" at bounding box center [239, 207] width 61 height 14
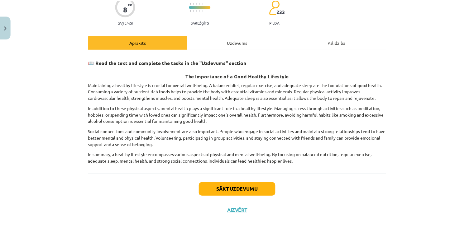
scroll to position [65, 0]
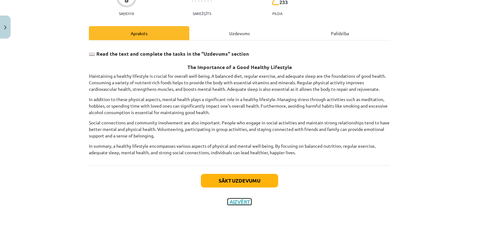
click at [235, 200] on button "Aizvērt" at bounding box center [239, 202] width 24 height 6
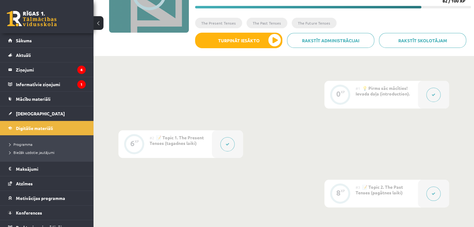
scroll to position [0, 0]
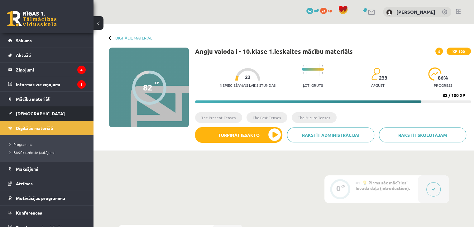
click at [41, 114] on link "[DEMOGRAPHIC_DATA]" at bounding box center [47, 114] width 78 height 14
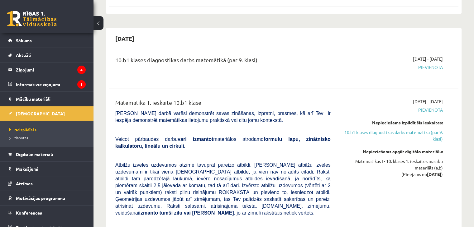
scroll to position [802, 0]
